Goal: Task Accomplishment & Management: Use online tool/utility

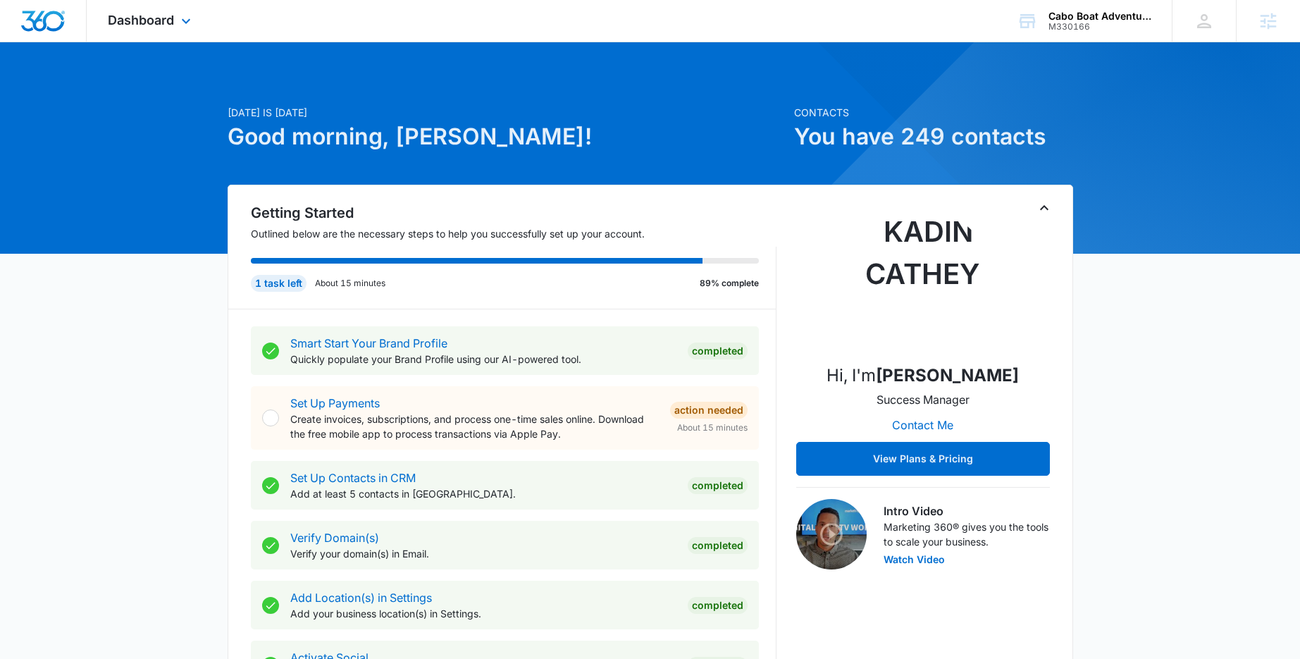
click at [173, 27] on div "Dashboard Apps Reputation Forms CRM Email Social Payments POS Content Ads Intel…" at bounding box center [151, 21] width 129 height 42
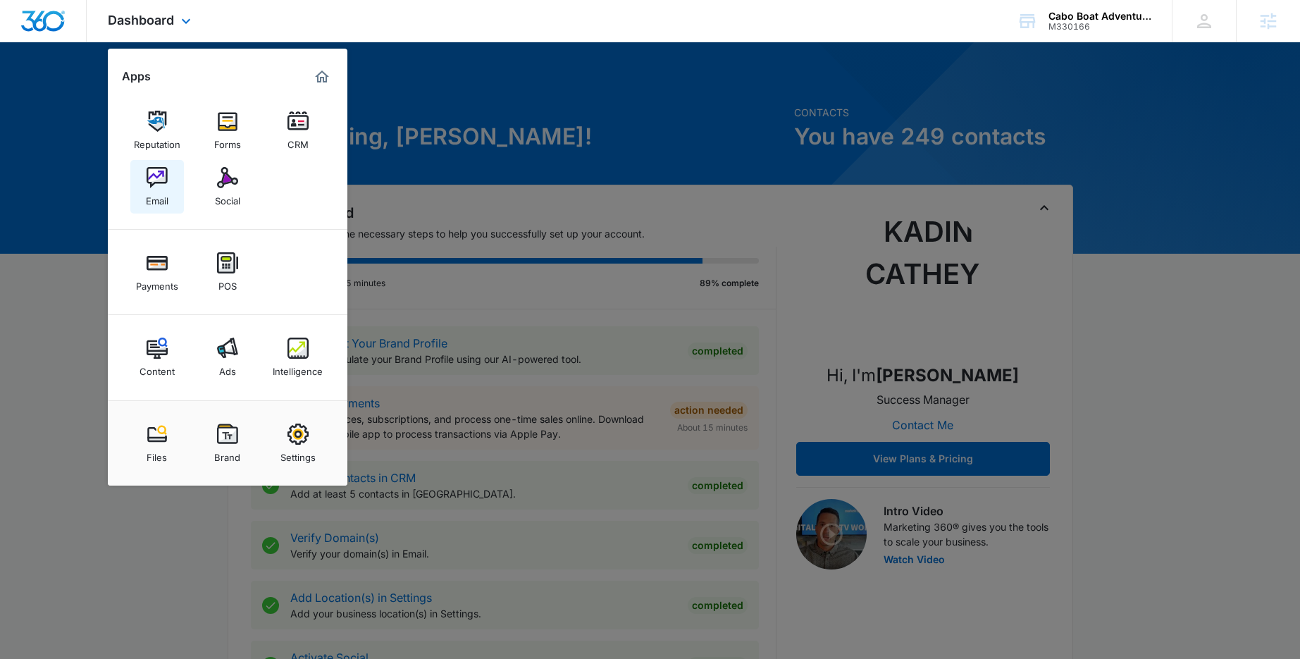
click at [158, 178] on img at bounding box center [157, 177] width 21 height 21
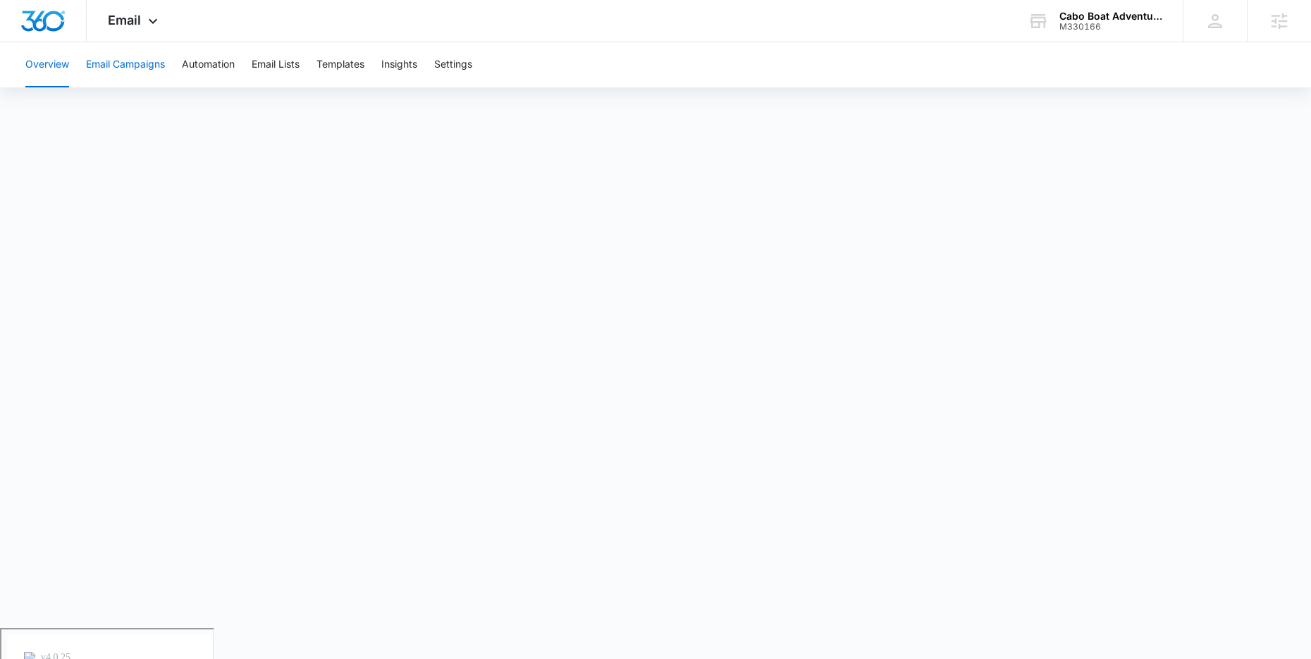
click at [128, 70] on button "Email Campaigns" at bounding box center [125, 64] width 79 height 45
click at [213, 68] on button "Automation" at bounding box center [208, 64] width 53 height 45
